Goal: Navigation & Orientation: Find specific page/section

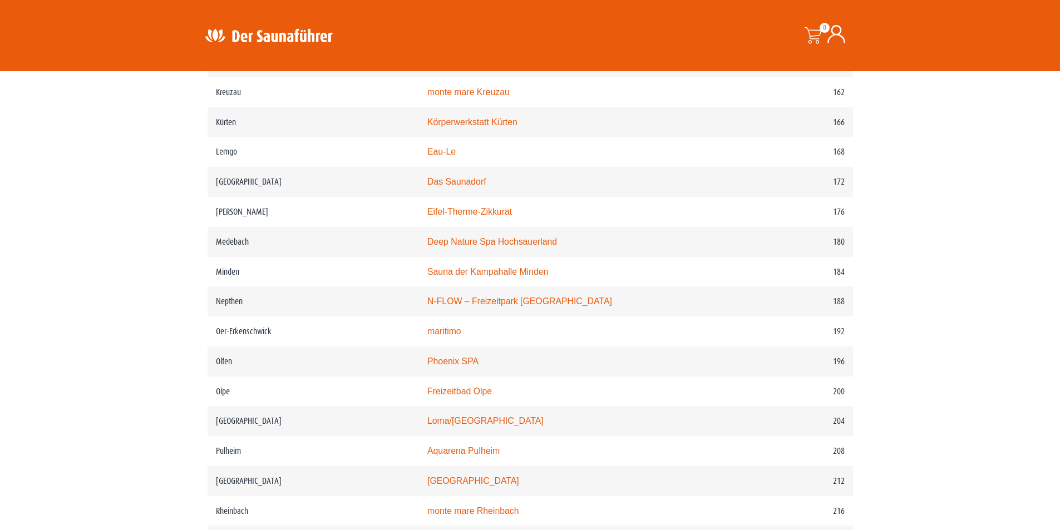
scroll to position [1669, 0]
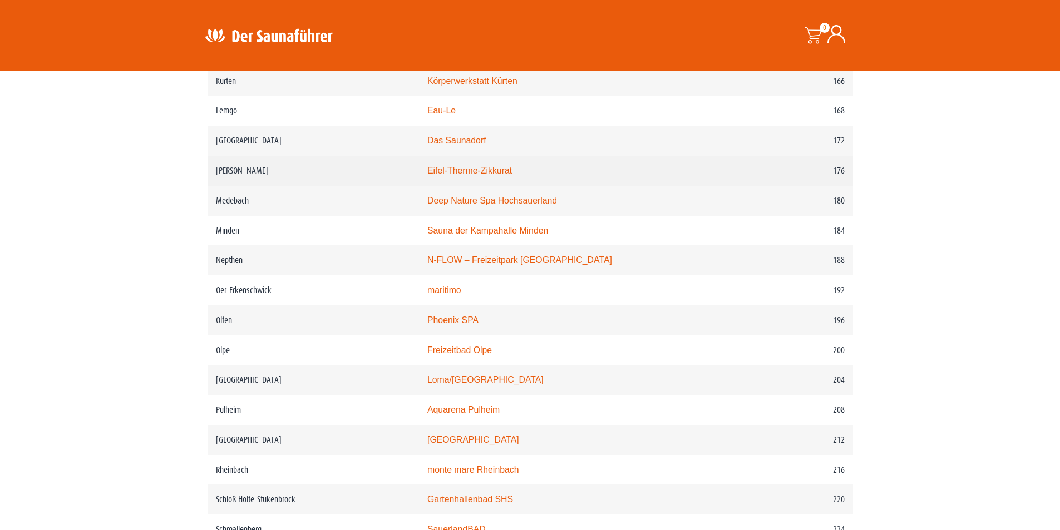
click at [489, 175] on link "Eifel-Therme-Zikkurat" at bounding box center [469, 170] width 85 height 9
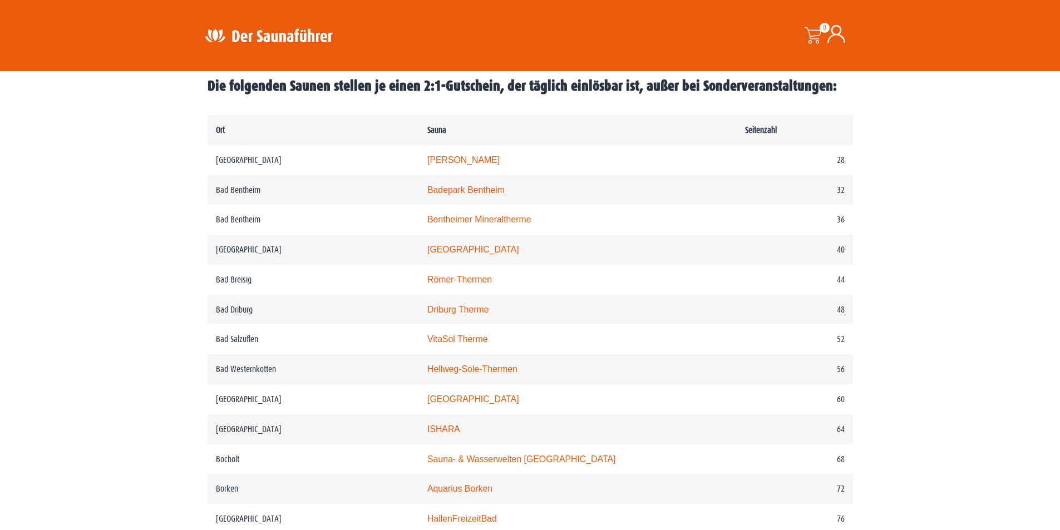
scroll to position [516, 0]
